Goal: Task Accomplishment & Management: Complete application form

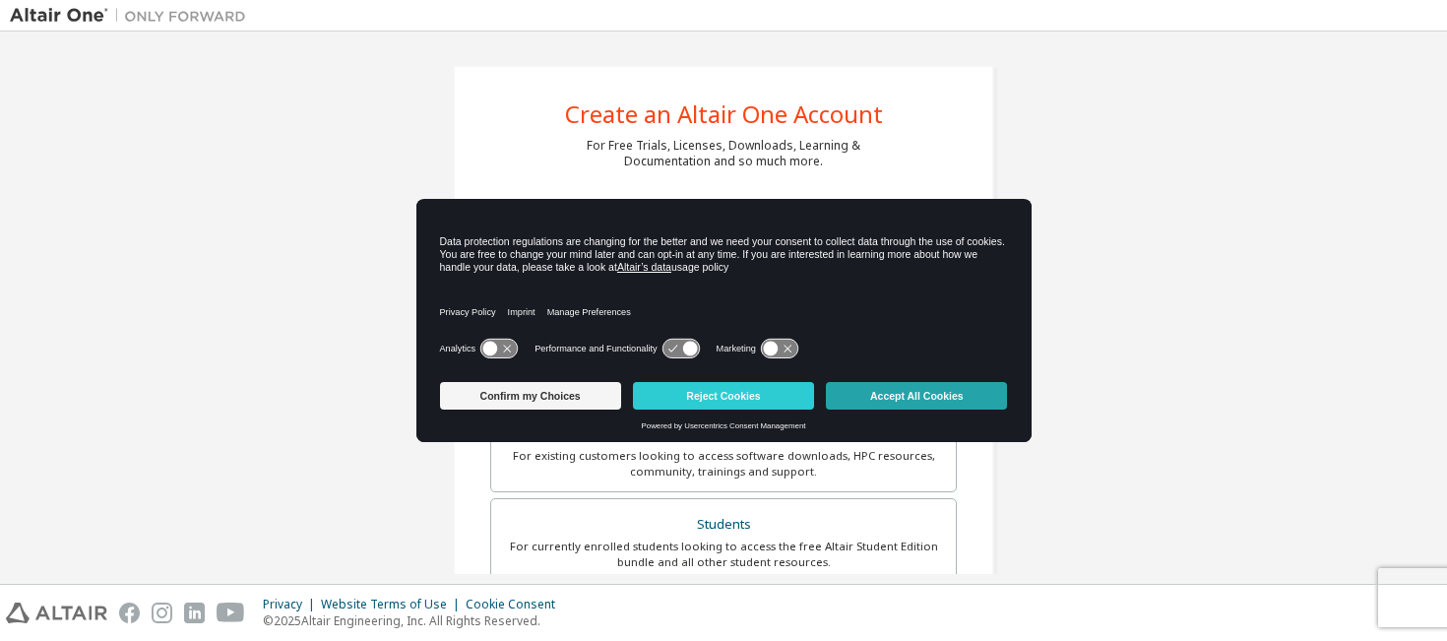
click at [877, 399] on button "Accept All Cookies" at bounding box center [916, 396] width 181 height 28
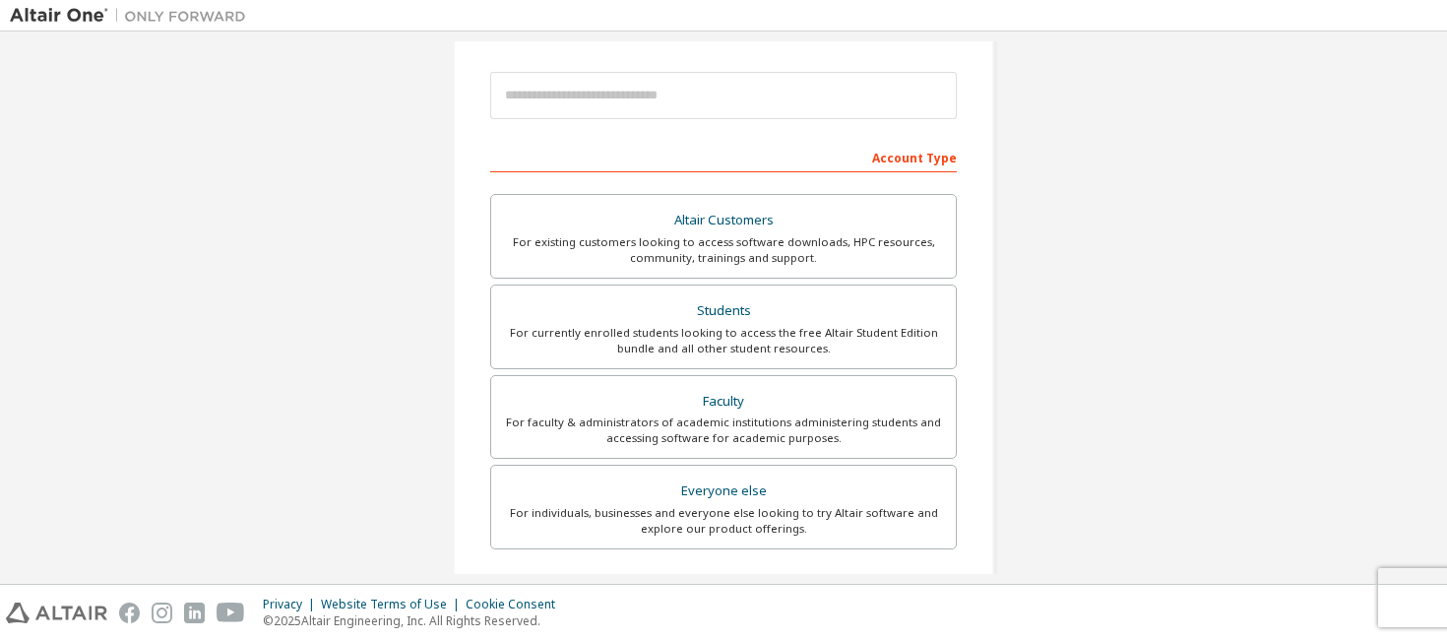
scroll to position [215, 0]
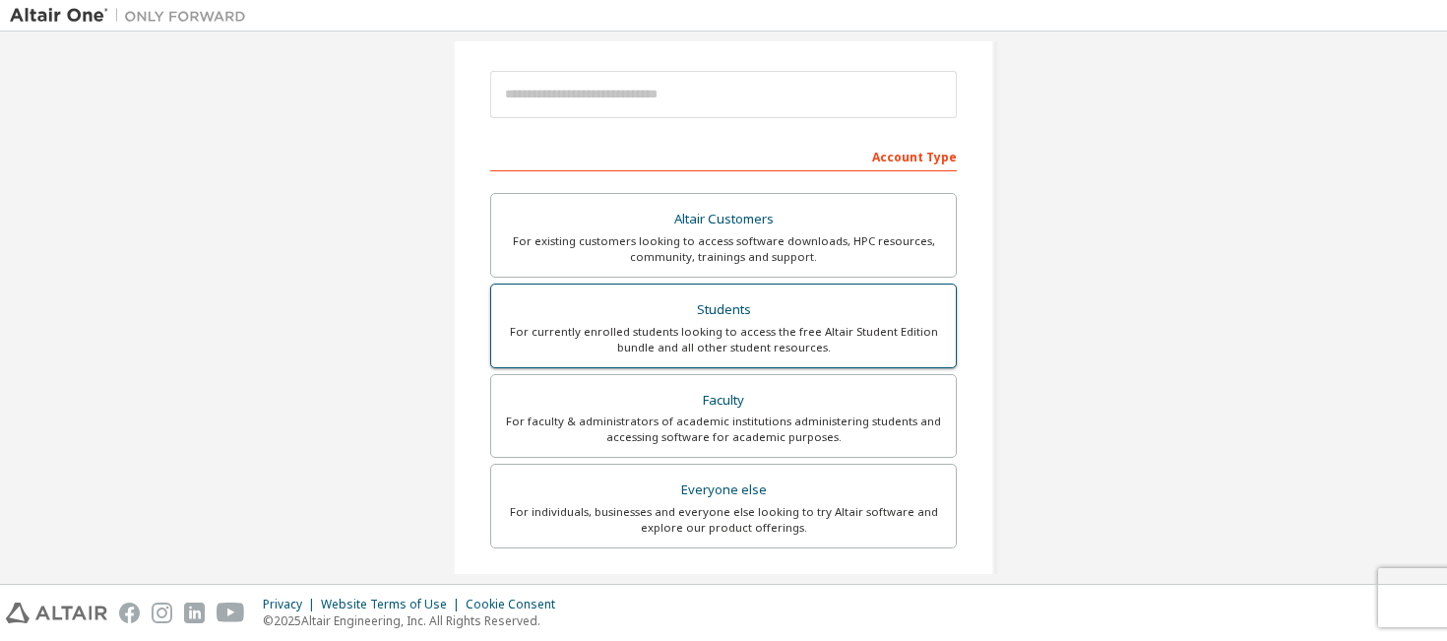
click at [715, 318] on div "Students" at bounding box center [723, 310] width 441 height 28
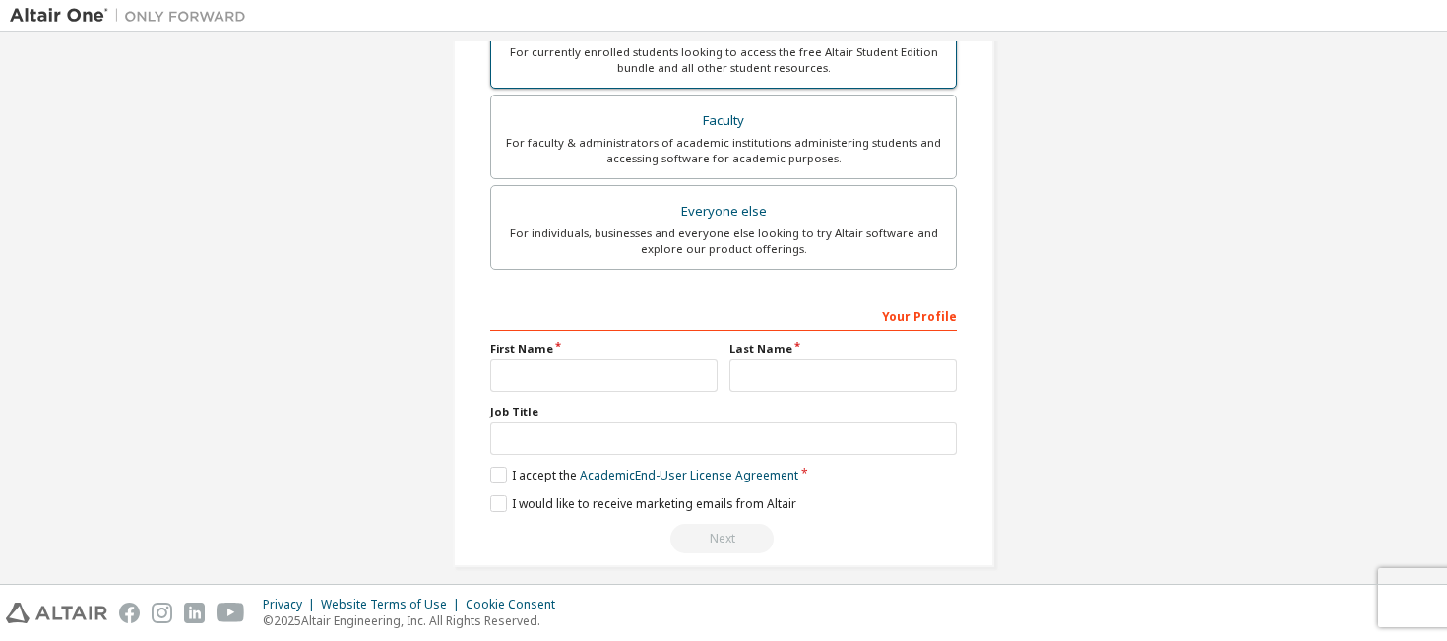
scroll to position [546, 0]
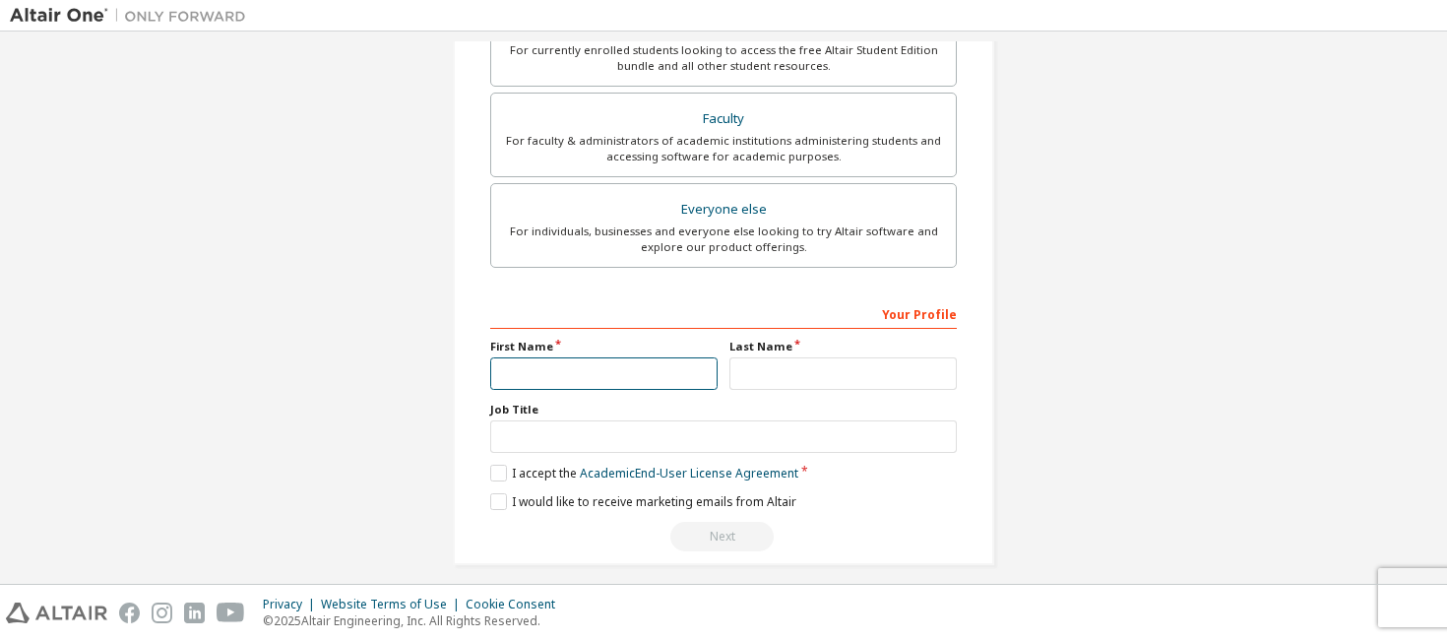
click at [641, 374] on input "text" at bounding box center [603, 373] width 227 height 32
type input "*****"
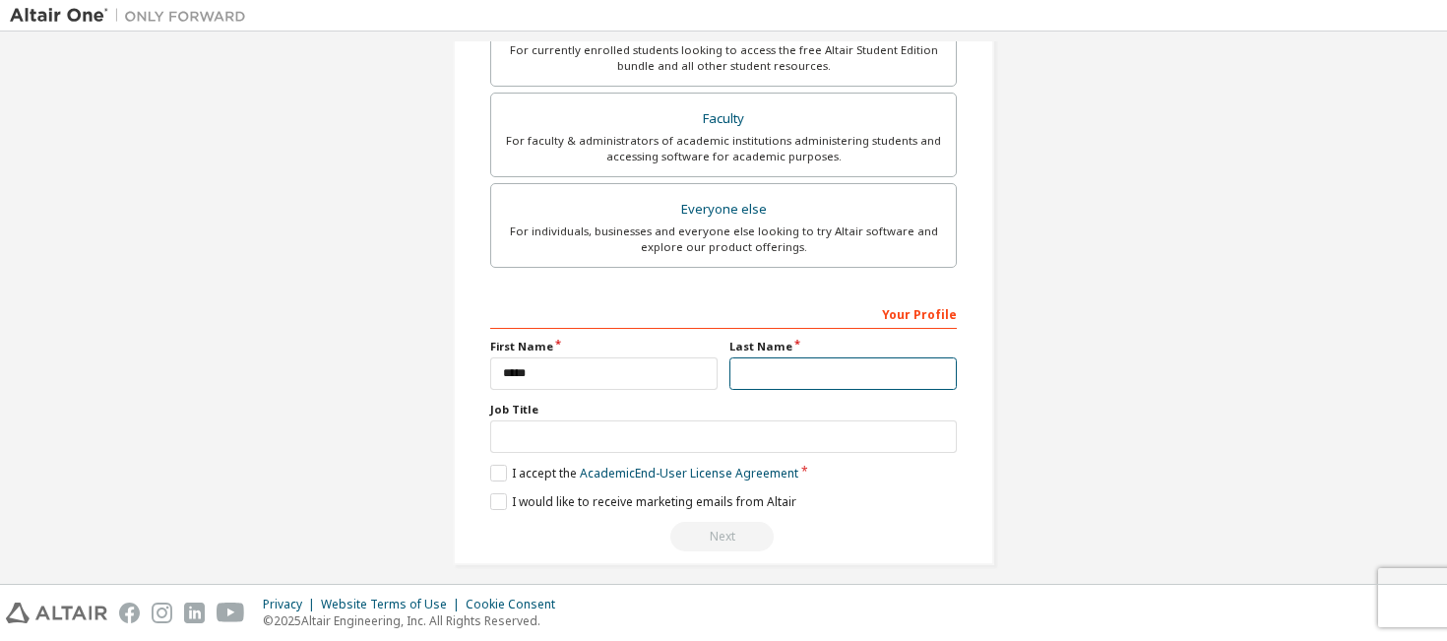
click at [758, 379] on input "text" at bounding box center [842, 373] width 227 height 32
type input "****"
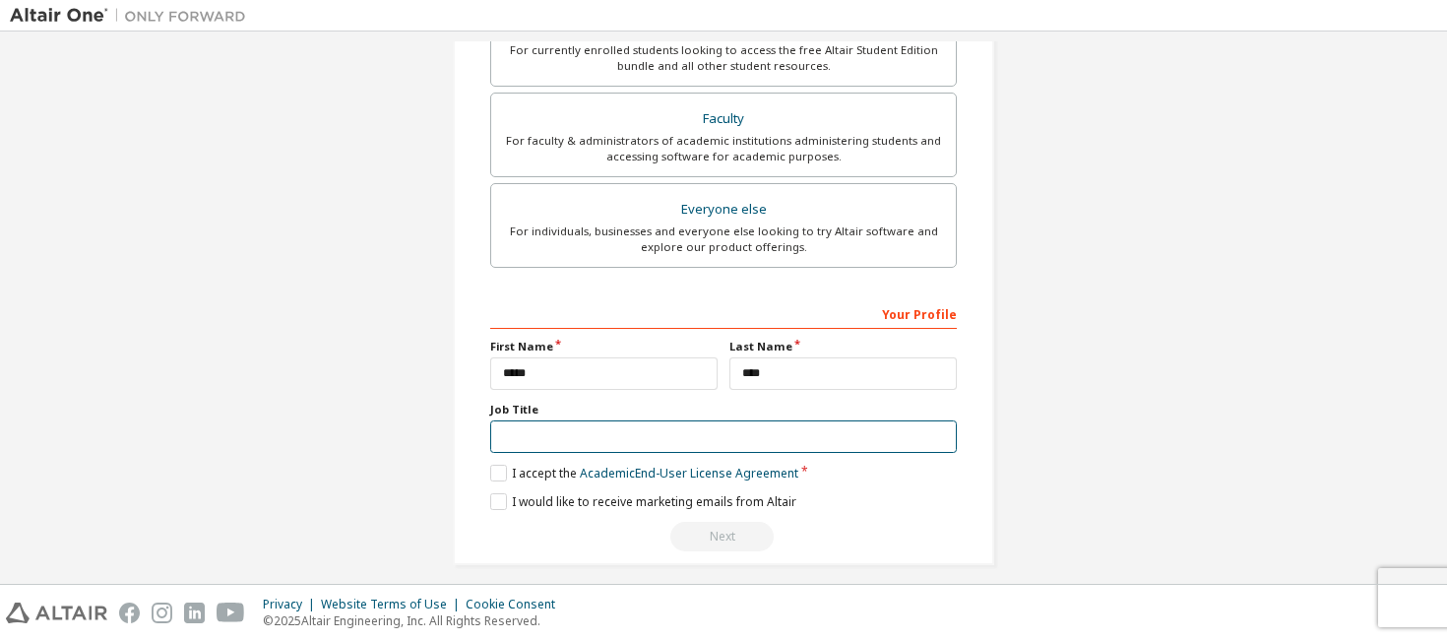
click at [655, 435] on input "text" at bounding box center [723, 436] width 466 height 32
type input "*******"
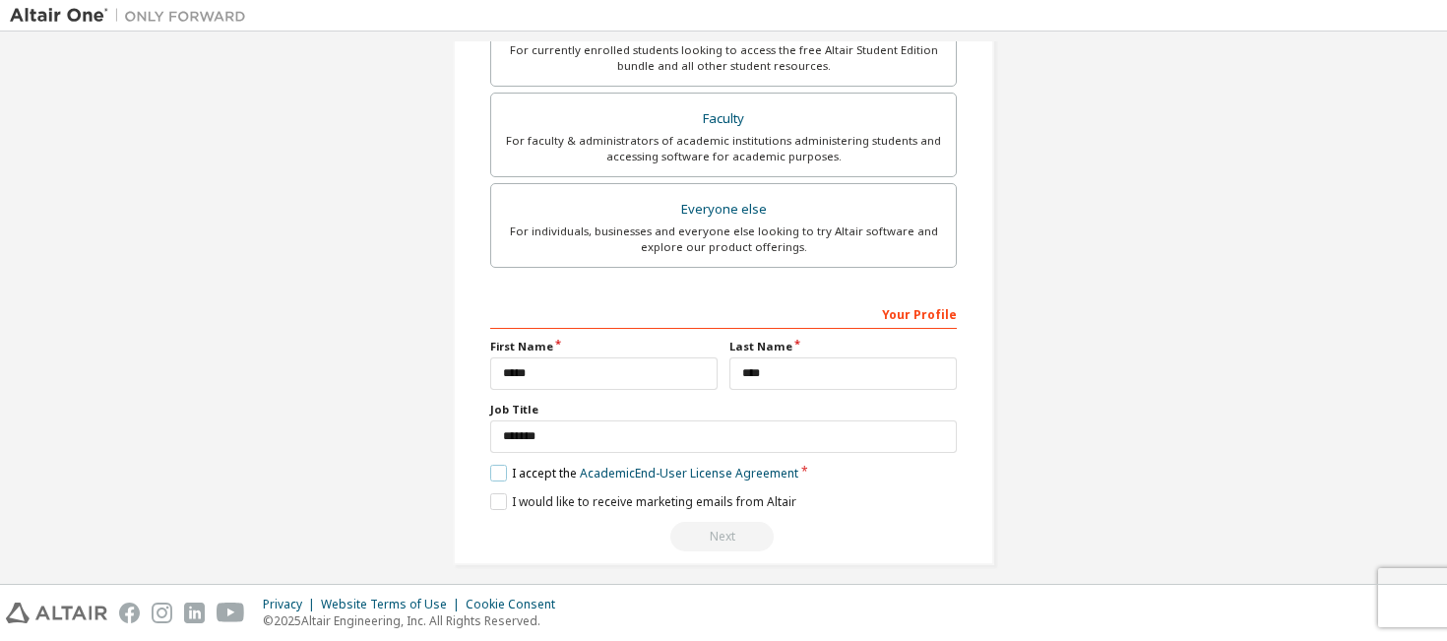
click at [492, 473] on label "I accept the Academic End-User License Agreement" at bounding box center [644, 473] width 308 height 17
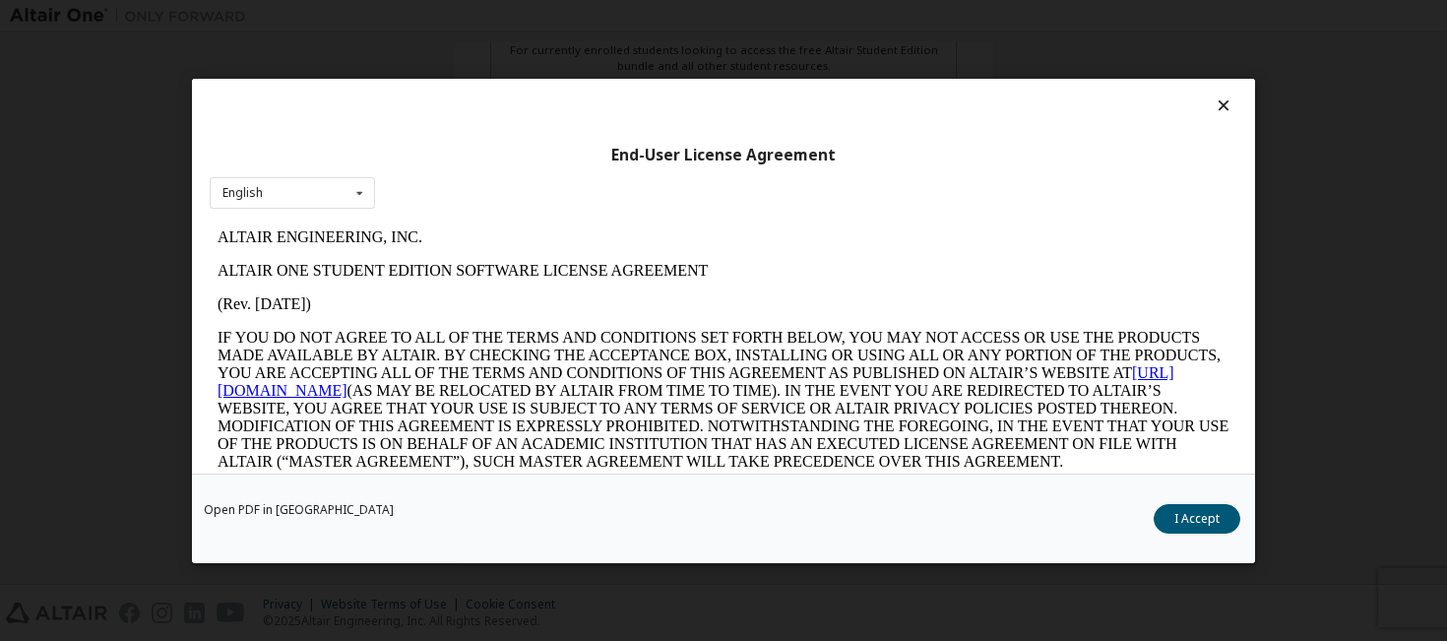
scroll to position [0, 0]
click at [1176, 512] on button "I Accept" at bounding box center [1196, 518] width 87 height 30
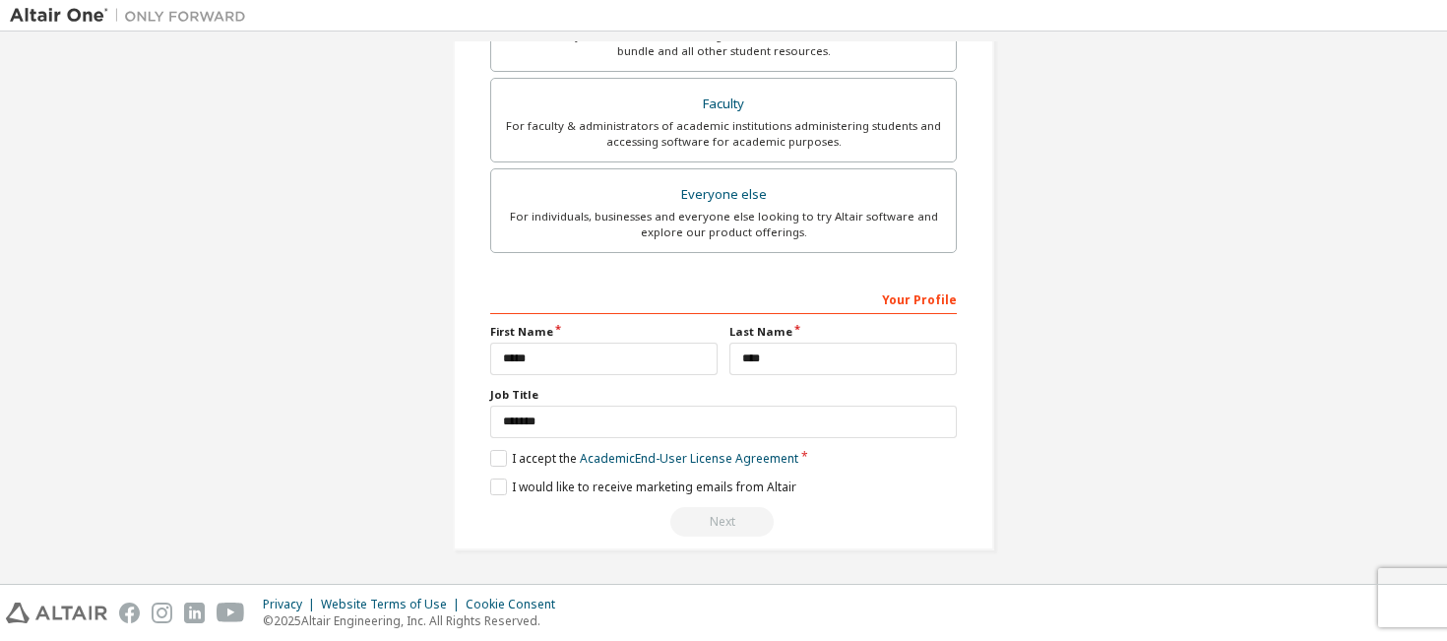
scroll to position [557, 0]
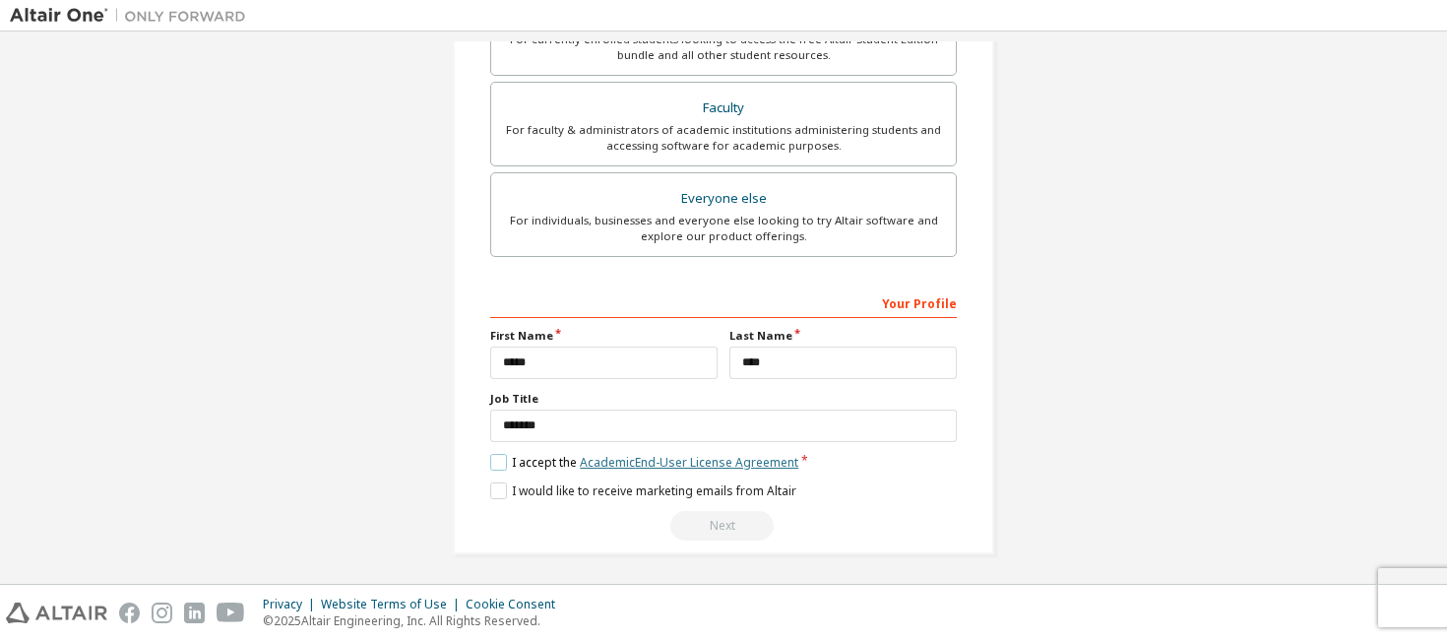
click at [733, 456] on link "Academic End-User License Agreement" at bounding box center [689, 462] width 218 height 17
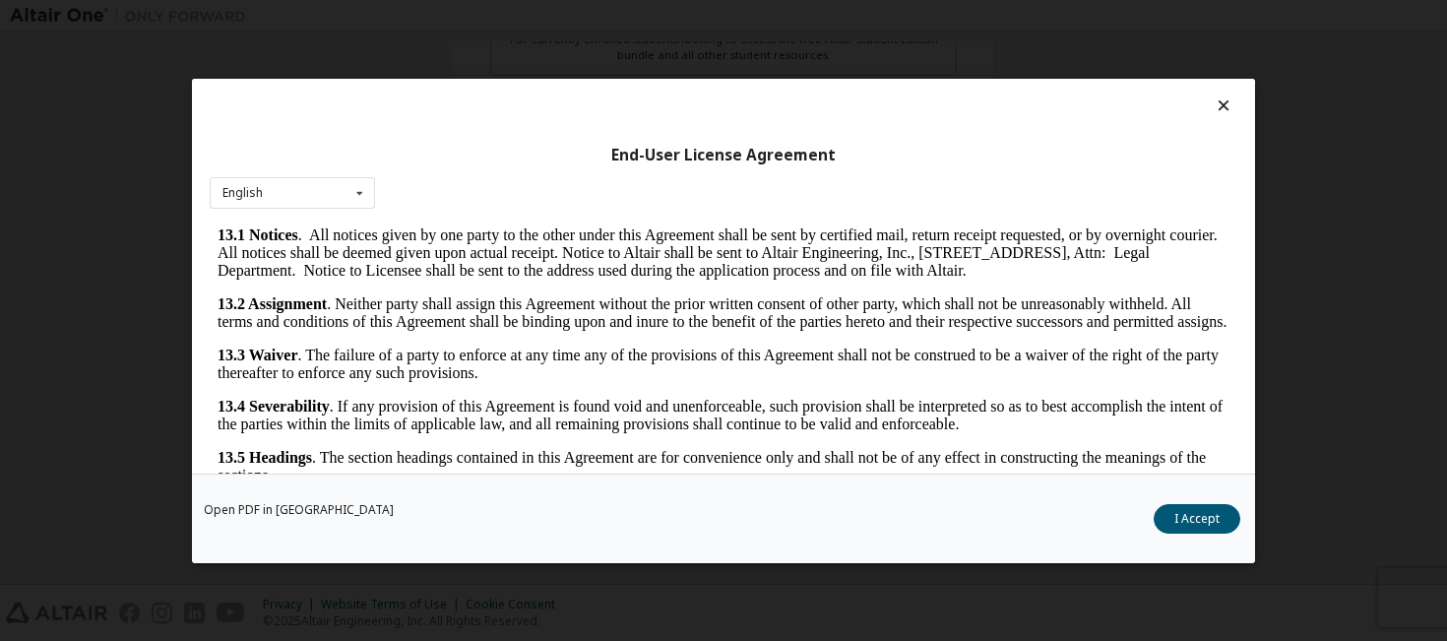
scroll to position [3338, 0]
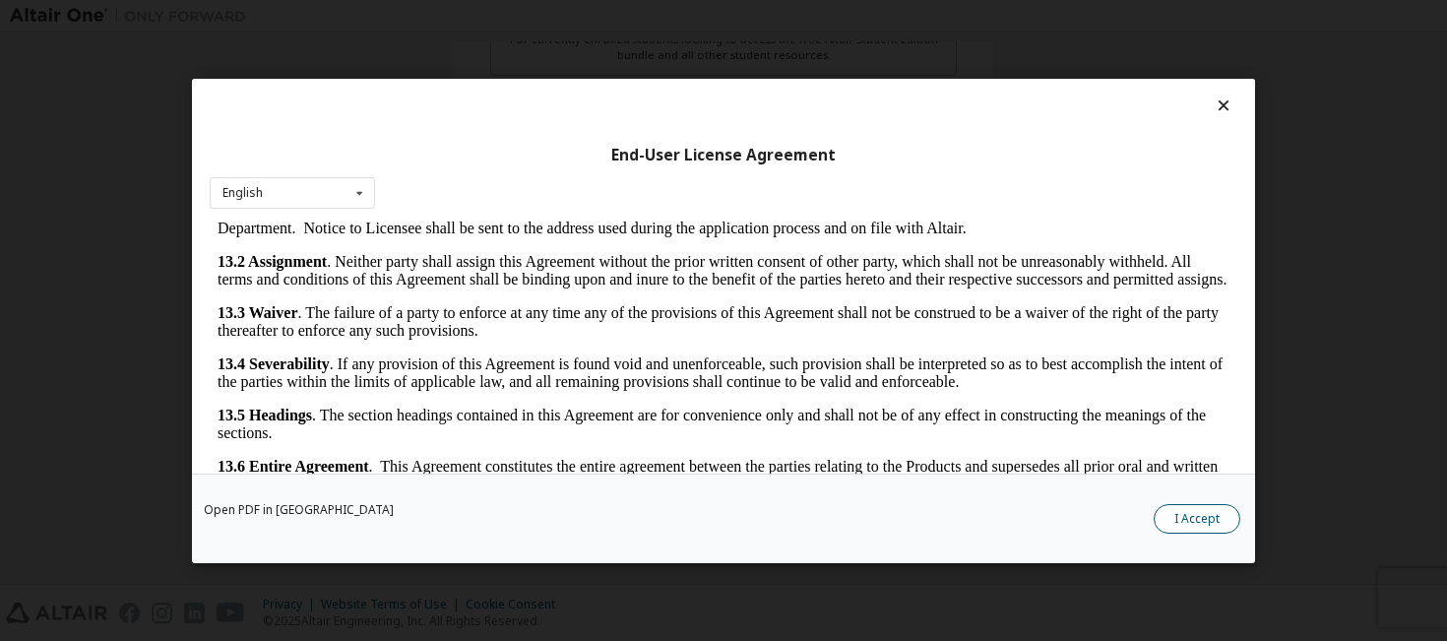
click at [1179, 518] on button "I Accept" at bounding box center [1196, 518] width 87 height 30
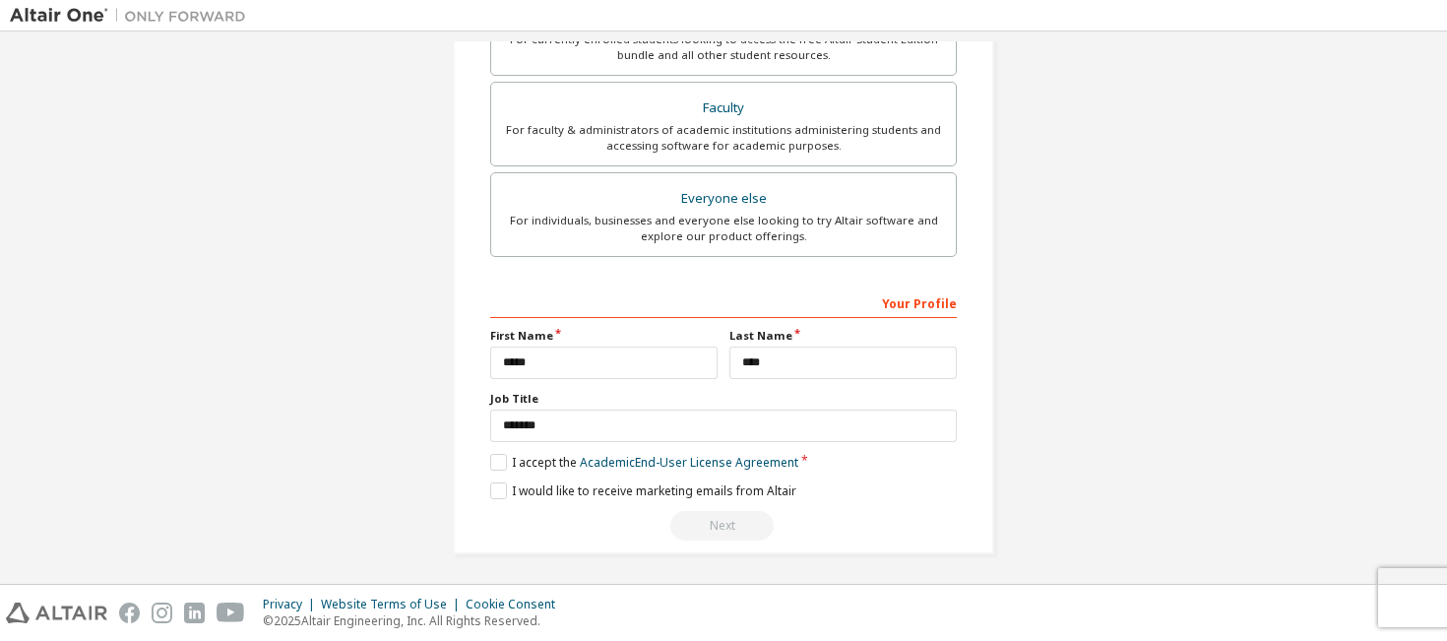
click at [707, 526] on div "Next" at bounding box center [723, 526] width 466 height 30
click at [495, 492] on label "I would like to receive marketing emails from Altair" at bounding box center [643, 490] width 306 height 17
click at [492, 489] on label "I would like to receive marketing emails from Altair" at bounding box center [643, 490] width 306 height 17
click at [696, 465] on link "Academic End-User License Agreement" at bounding box center [689, 462] width 218 height 17
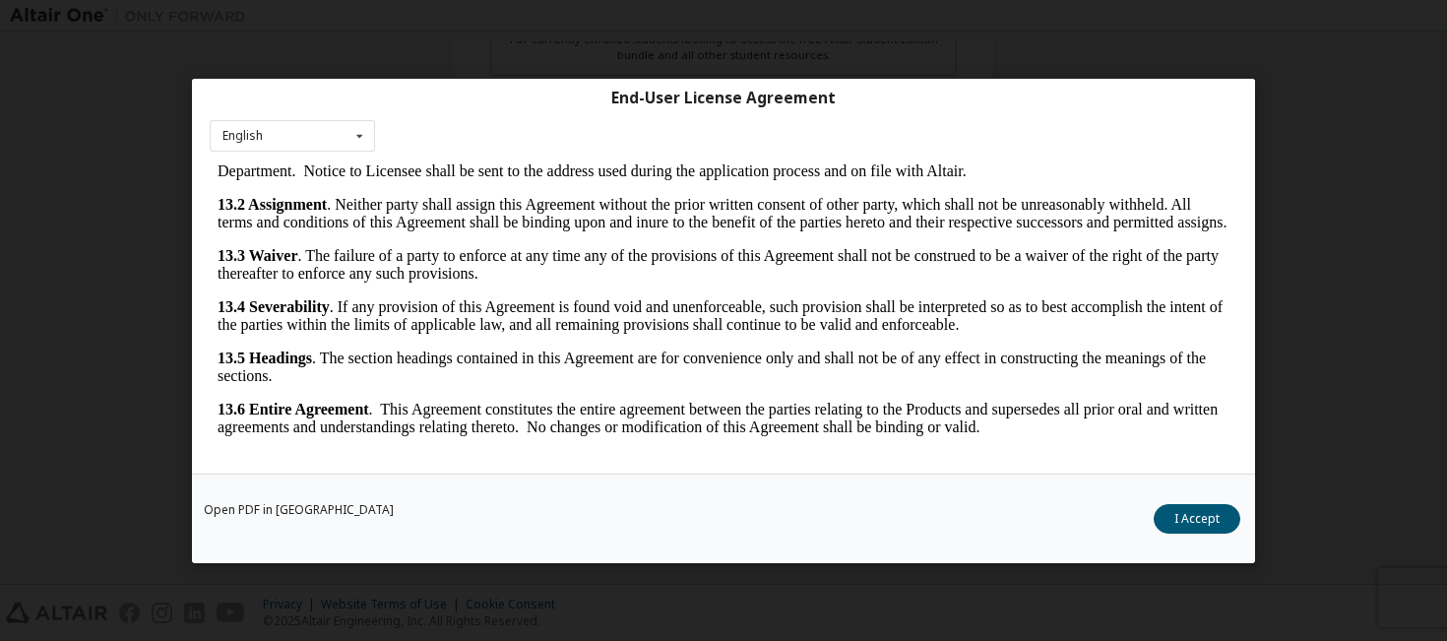
scroll to position [58, 0]
click at [1187, 524] on button "I Accept" at bounding box center [1196, 518] width 87 height 30
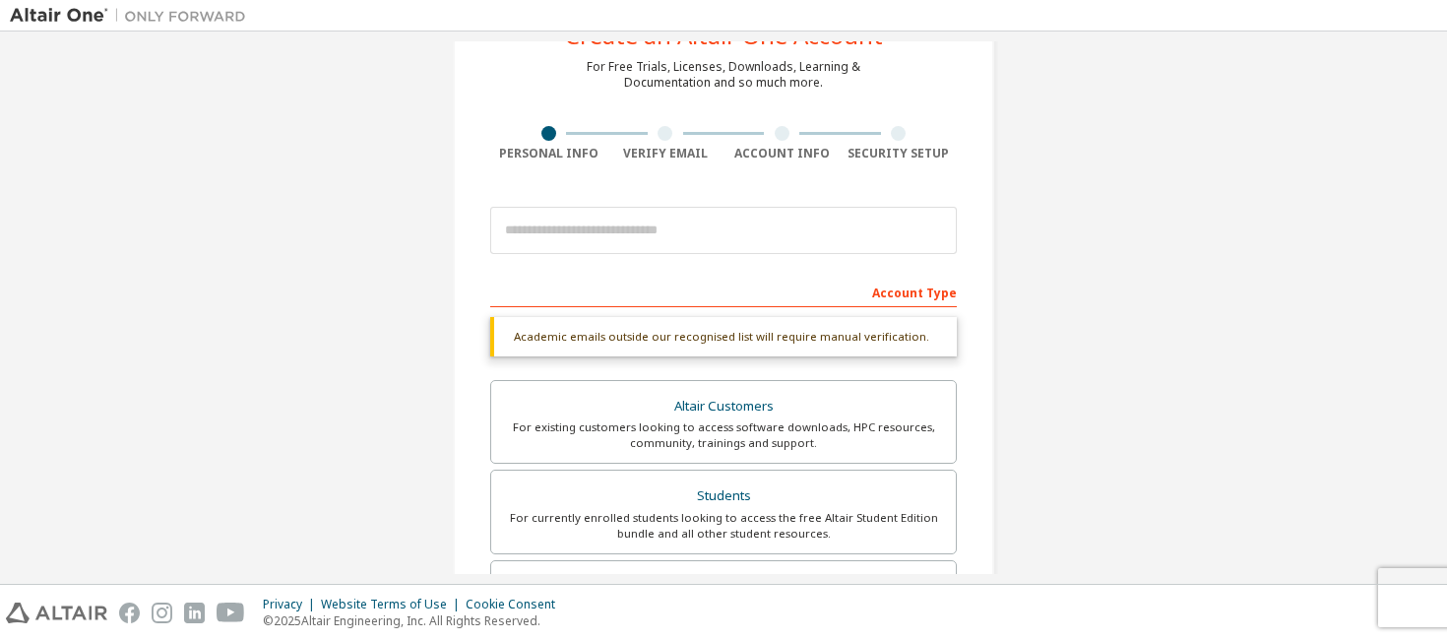
scroll to position [64, 0]
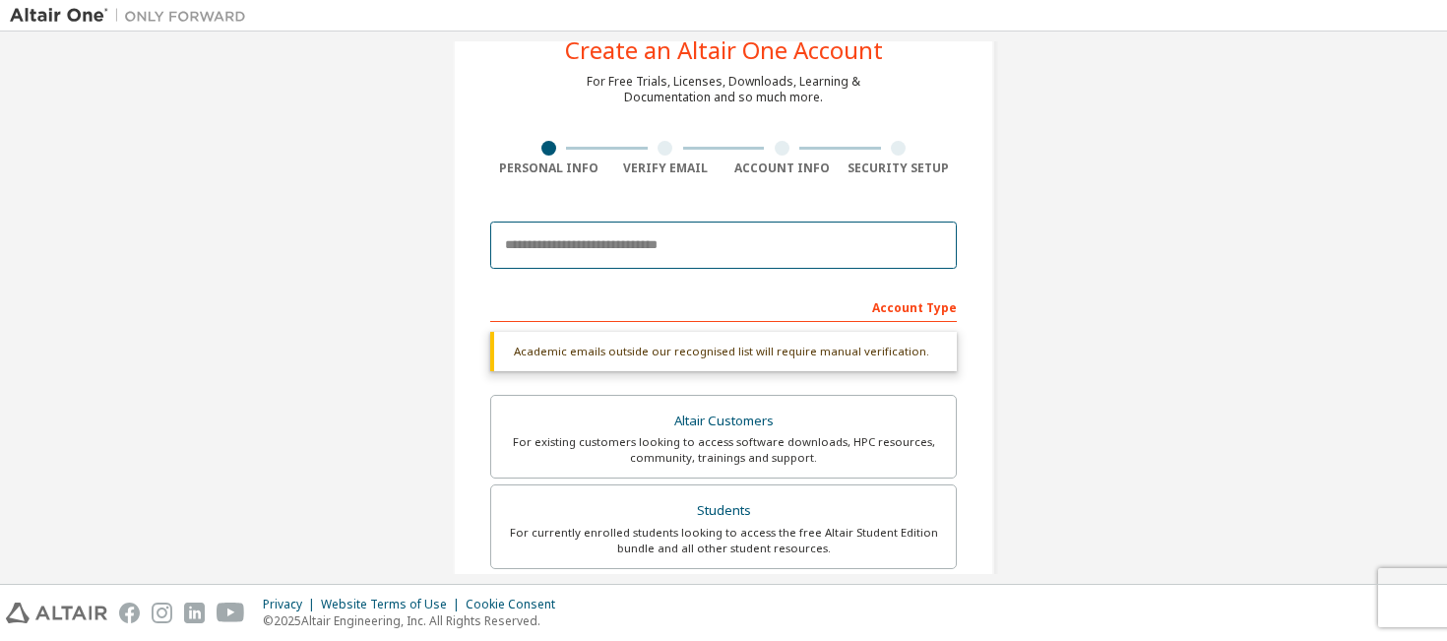
click at [723, 246] on input "email" at bounding box center [723, 244] width 466 height 47
type input "**********"
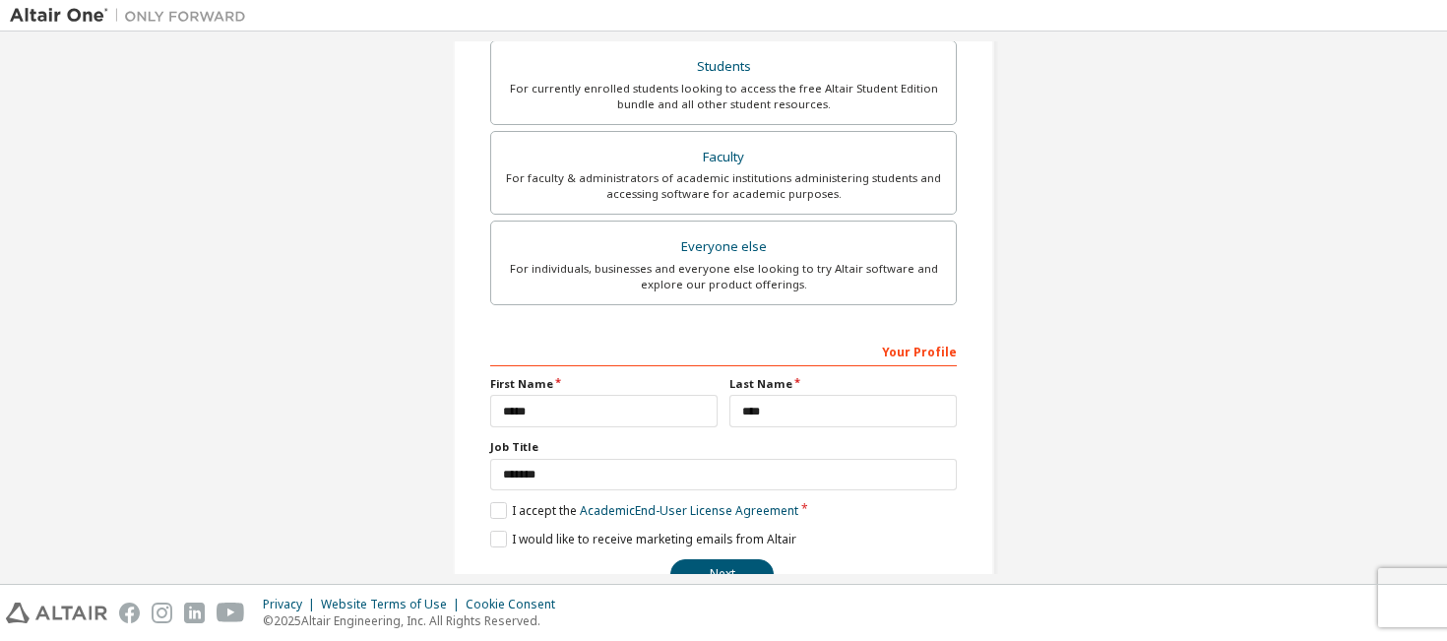
scroll to position [510, 0]
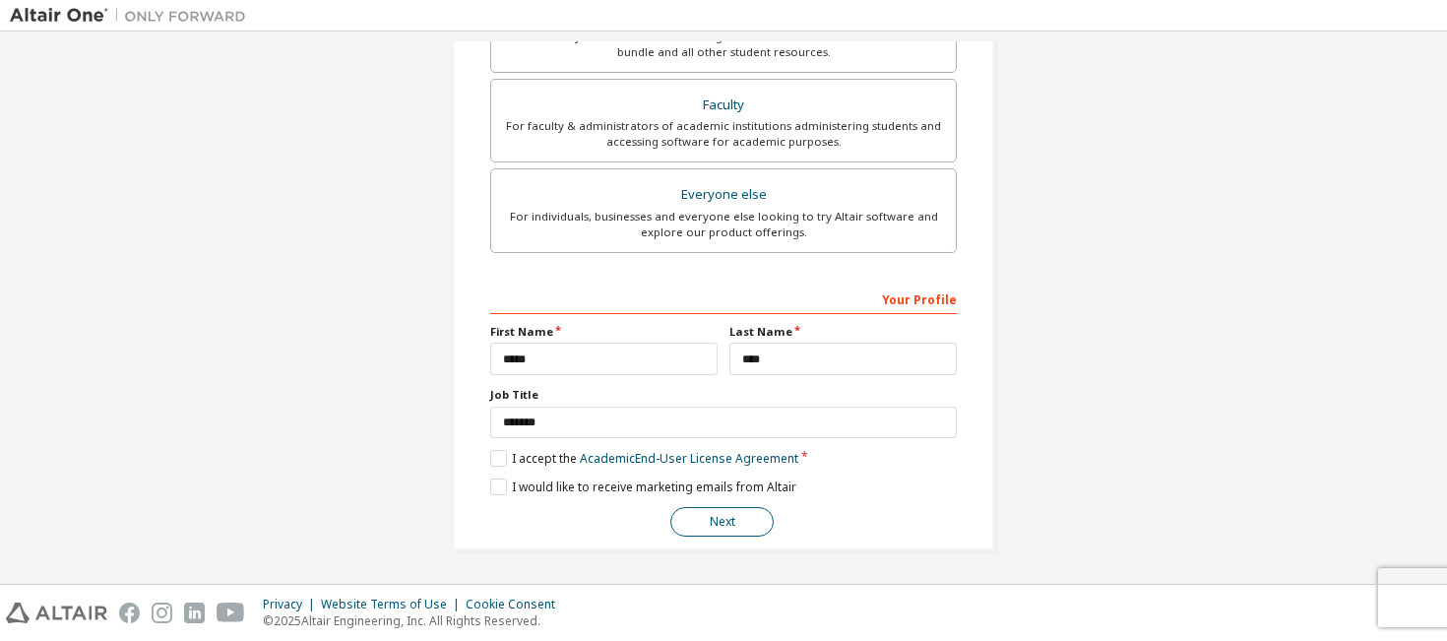
click at [705, 518] on button "Next" at bounding box center [721, 522] width 103 height 30
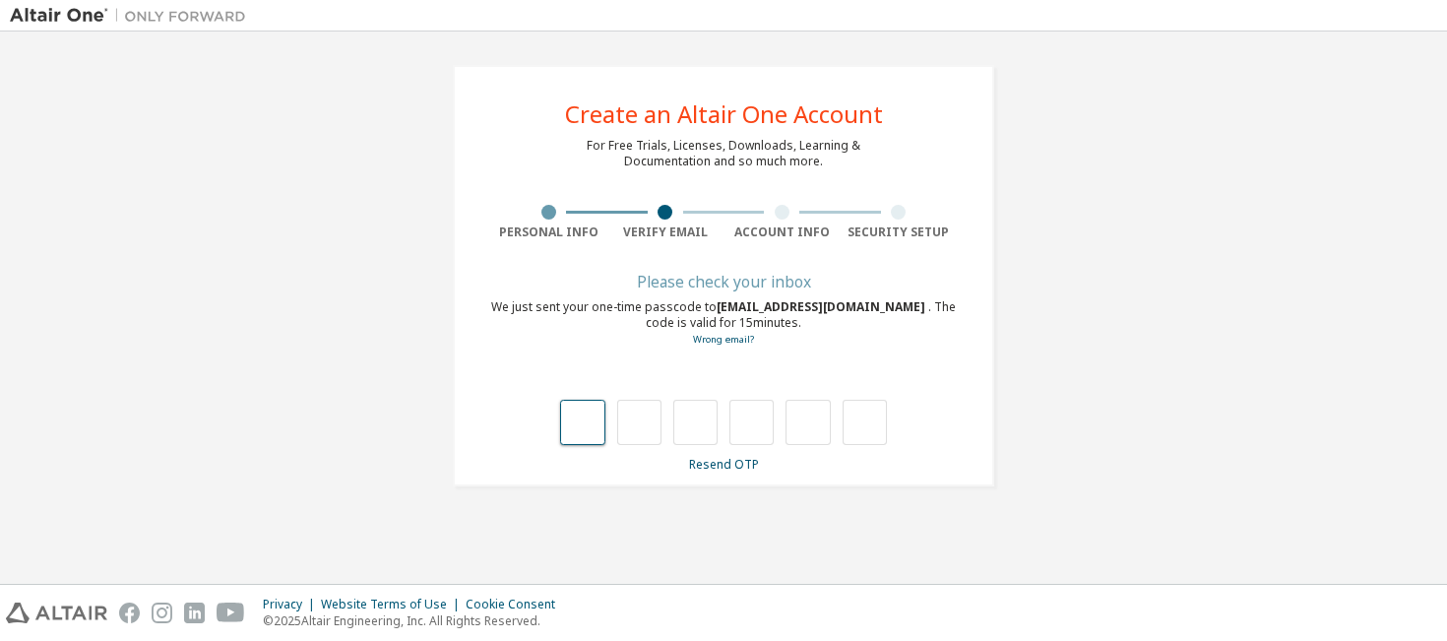
type input "*"
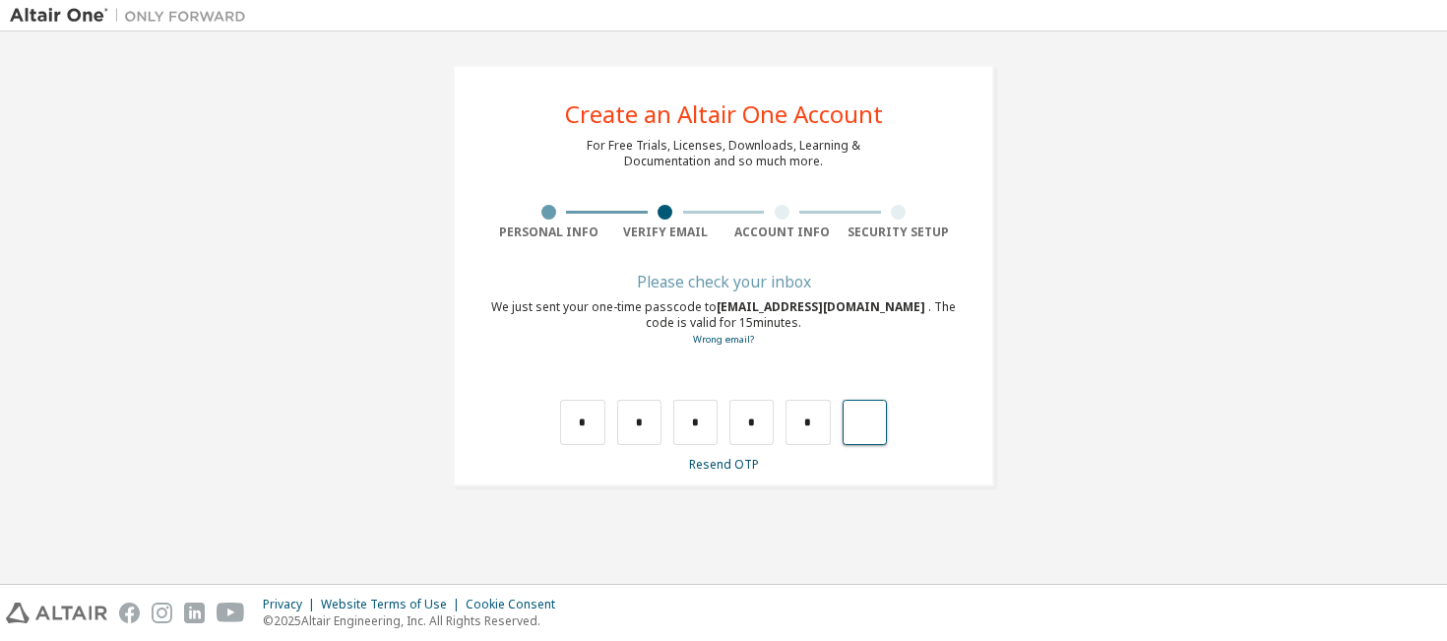
type input "*"
